Goal: Navigation & Orientation: Understand site structure

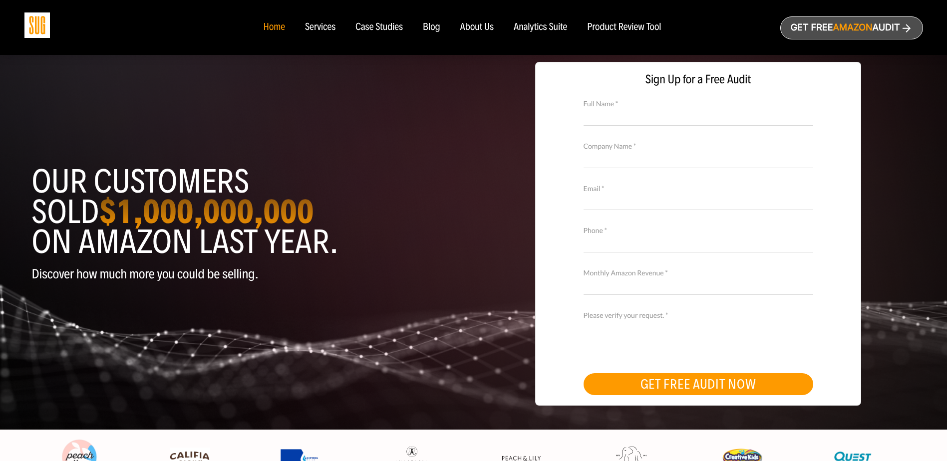
click at [531, 25] on div "Analytics Suite" at bounding box center [540, 27] width 53 height 11
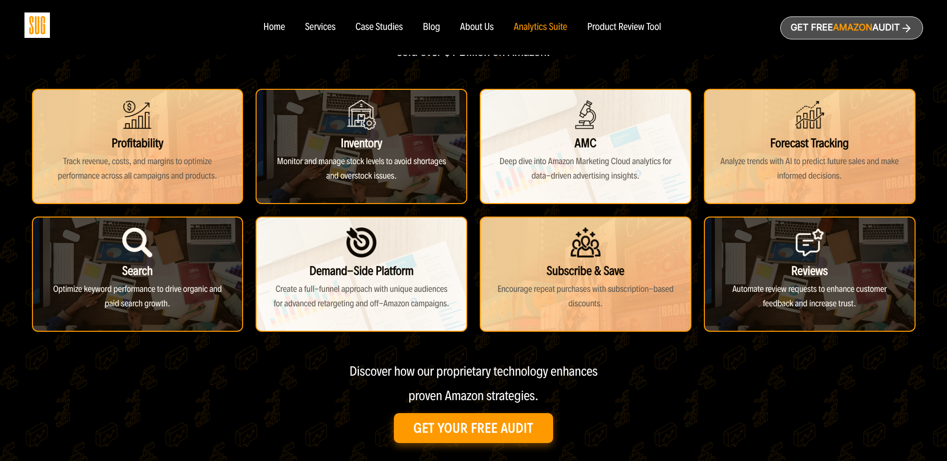
scroll to position [200, 0]
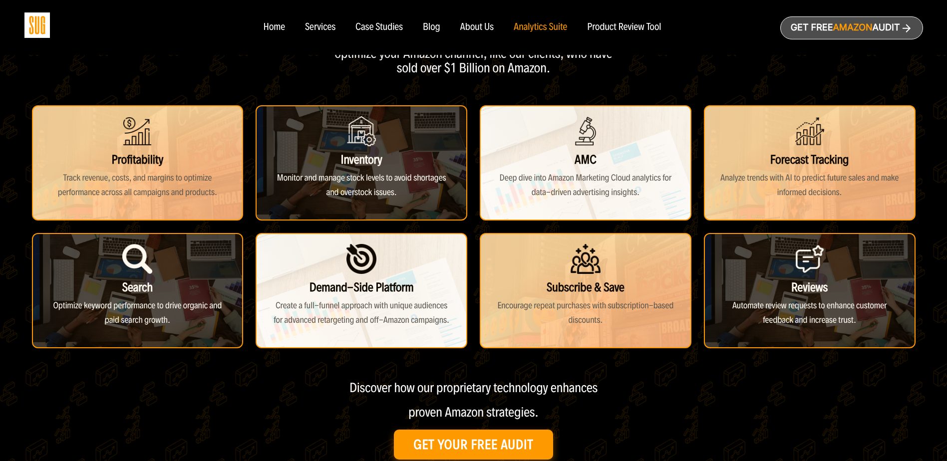
click at [622, 27] on div "Product Review Tool" at bounding box center [624, 27] width 74 height 11
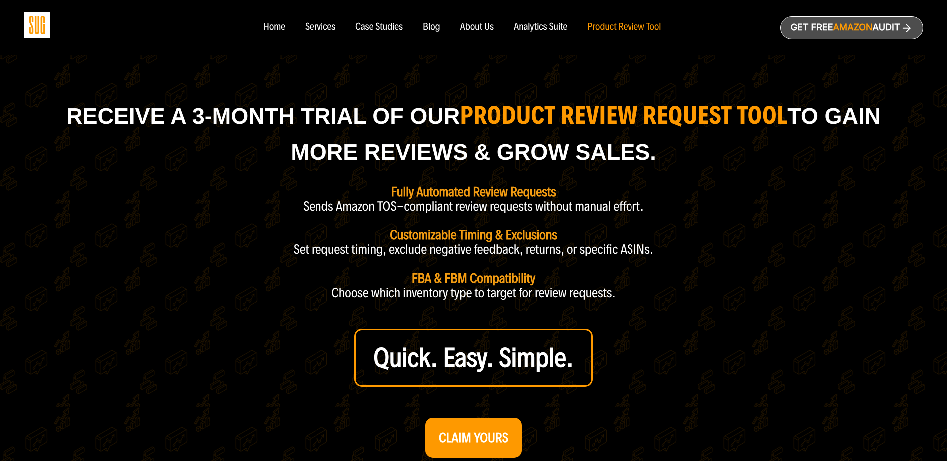
click at [391, 25] on div "Case Studies" at bounding box center [379, 27] width 47 height 11
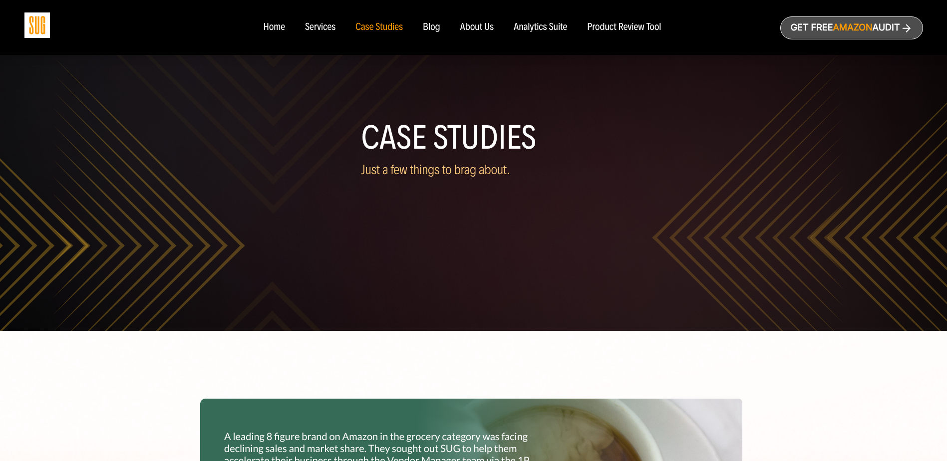
click at [317, 28] on div "Services" at bounding box center [320, 27] width 30 height 11
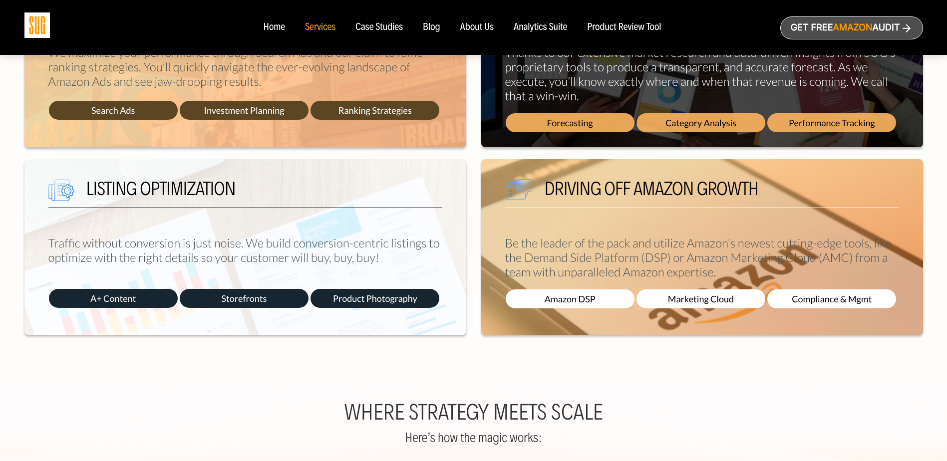
scroll to position [300, 0]
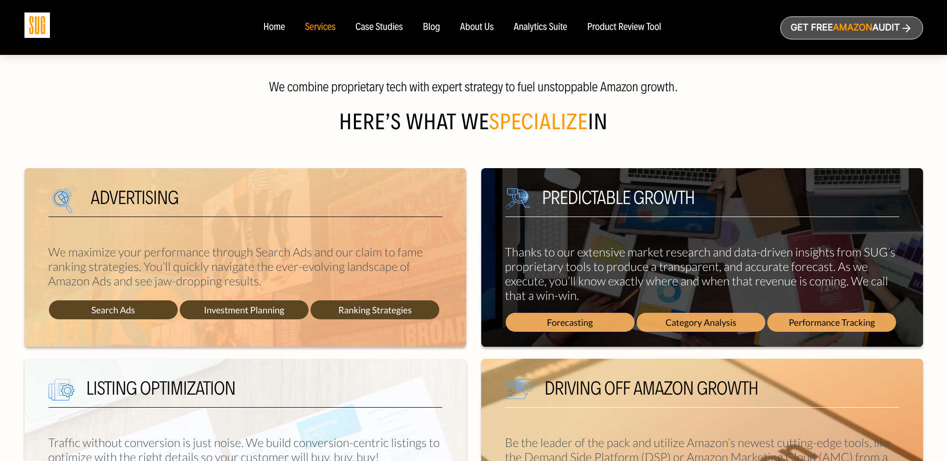
click at [484, 33] on nav "Home Services Case Studies Blog About Us" at bounding box center [473, 27] width 441 height 55
click at [483, 31] on div "About Us" at bounding box center [477, 27] width 34 height 11
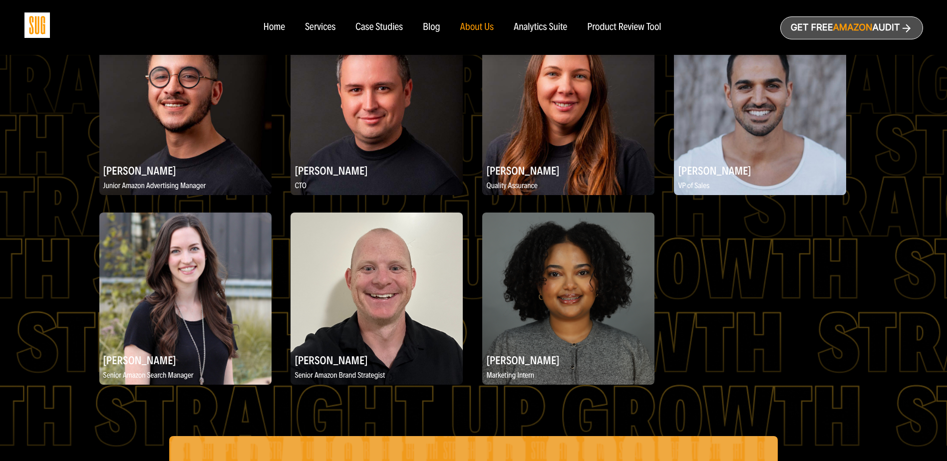
scroll to position [1231, 0]
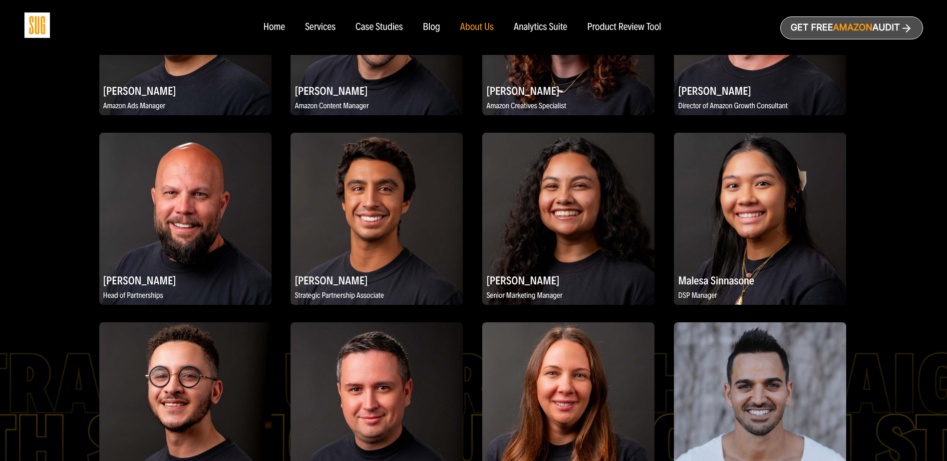
click at [551, 24] on div "Analytics Suite" at bounding box center [540, 27] width 53 height 11
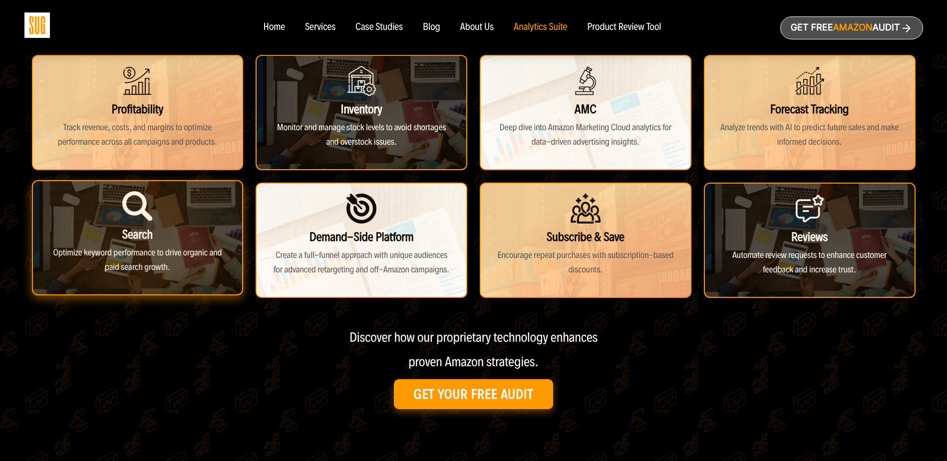
scroll to position [50, 0]
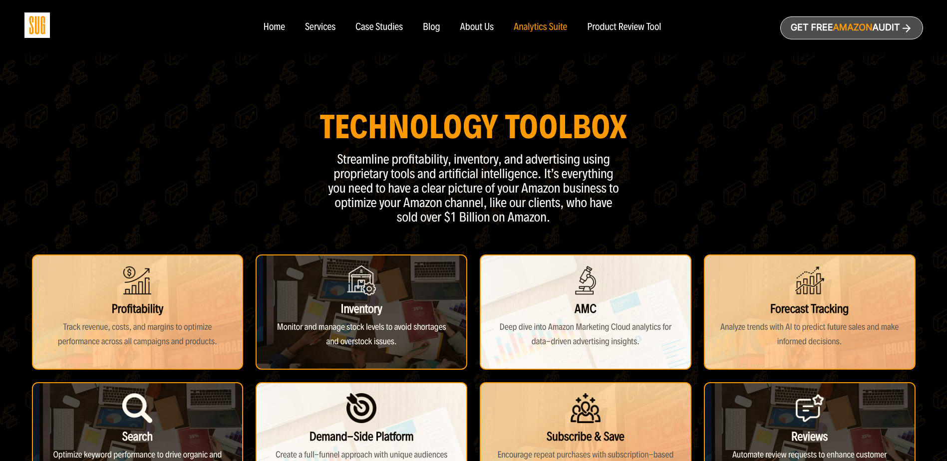
click at [481, 30] on div "About Us" at bounding box center [477, 27] width 34 height 11
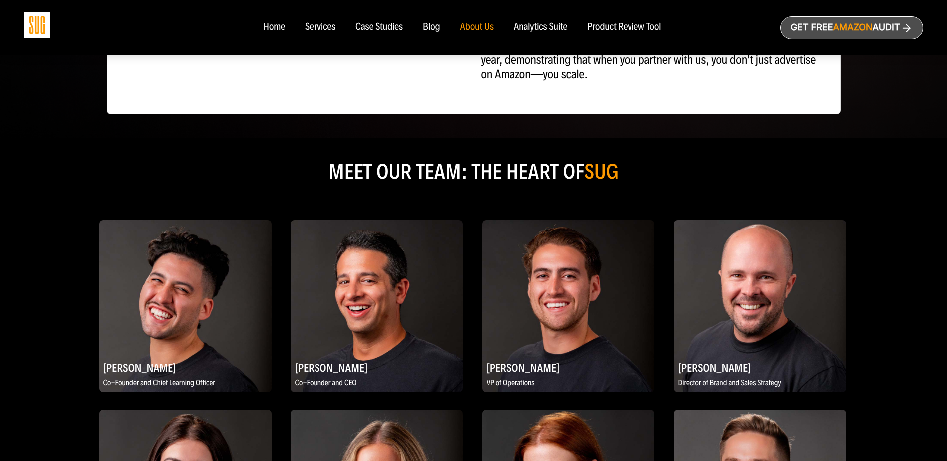
scroll to position [250, 0]
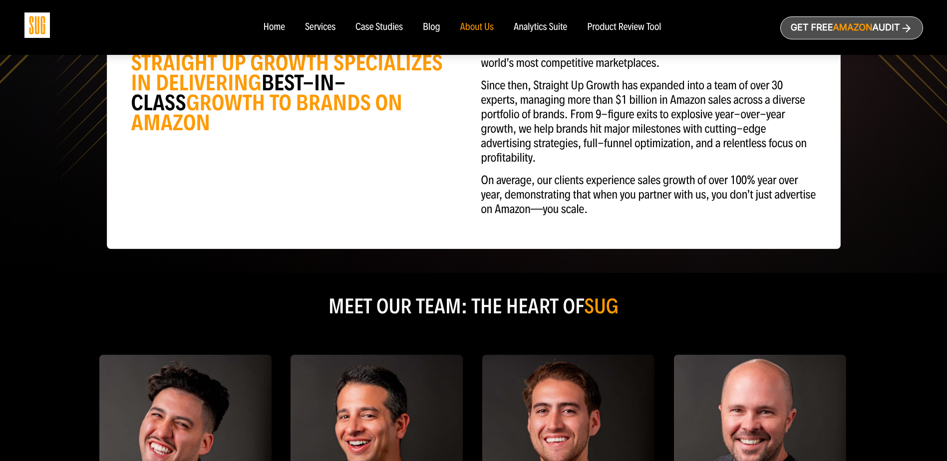
click at [606, 23] on div "Product Review Tool" at bounding box center [624, 27] width 74 height 11
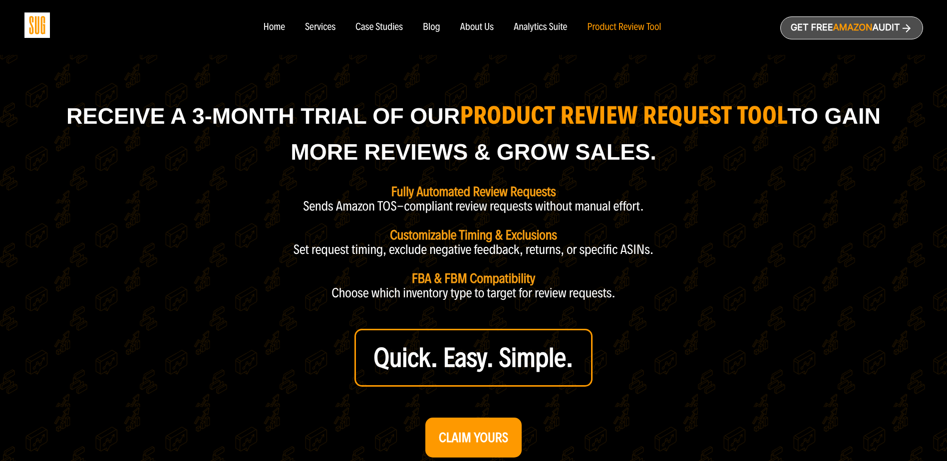
click at [549, 30] on div "Analytics Suite" at bounding box center [540, 27] width 53 height 11
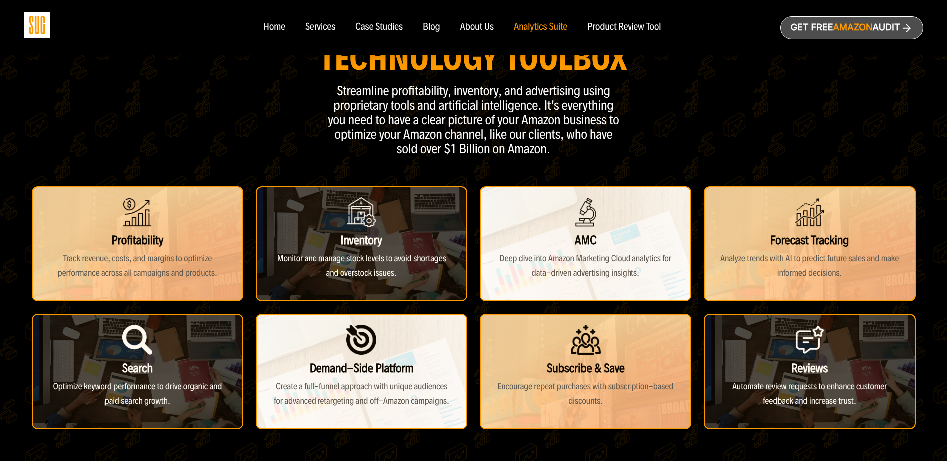
scroll to position [200, 0]
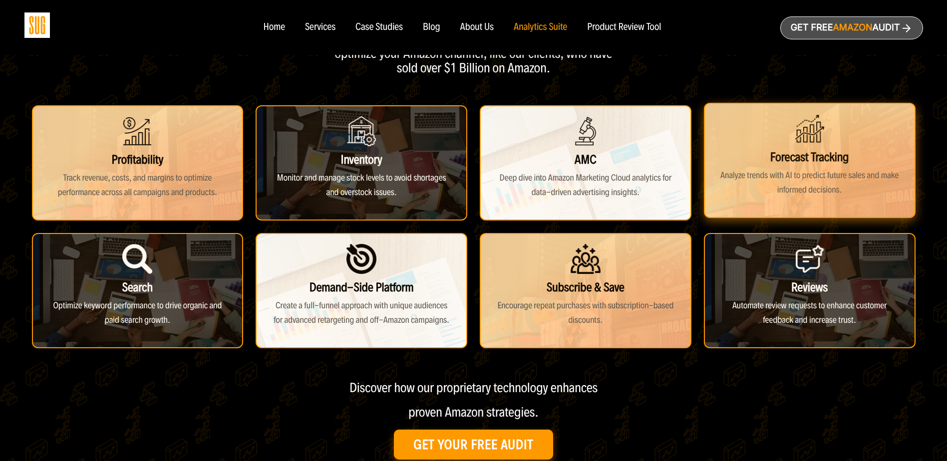
click at [776, 169] on div "Forecast Tracking Analyze trends with AI to predict future sales and make infor…" at bounding box center [810, 160] width 212 height 115
click at [813, 156] on div "Forecast Tracking Analyze trends with AI to predict future sales and make infor…" at bounding box center [810, 160] width 212 height 115
